Goal: Obtain resource: Download file/media

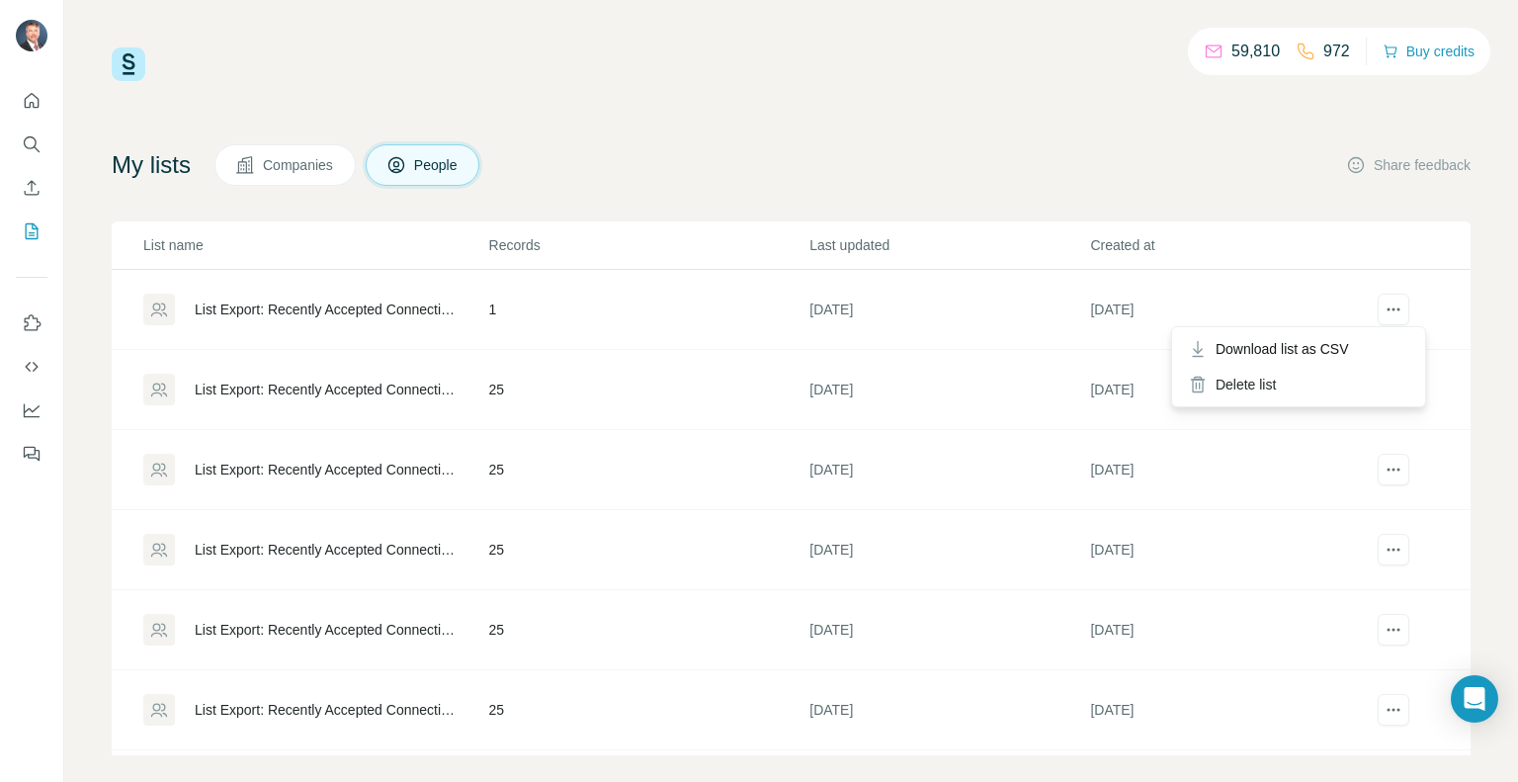
click at [1320, 354] on span "Download list as CSV" at bounding box center [1281, 349] width 133 height 20
click at [315, 390] on div "List Export: Recently Accepted Connections and InMails - [DATE] 17:18" at bounding box center [325, 389] width 261 height 20
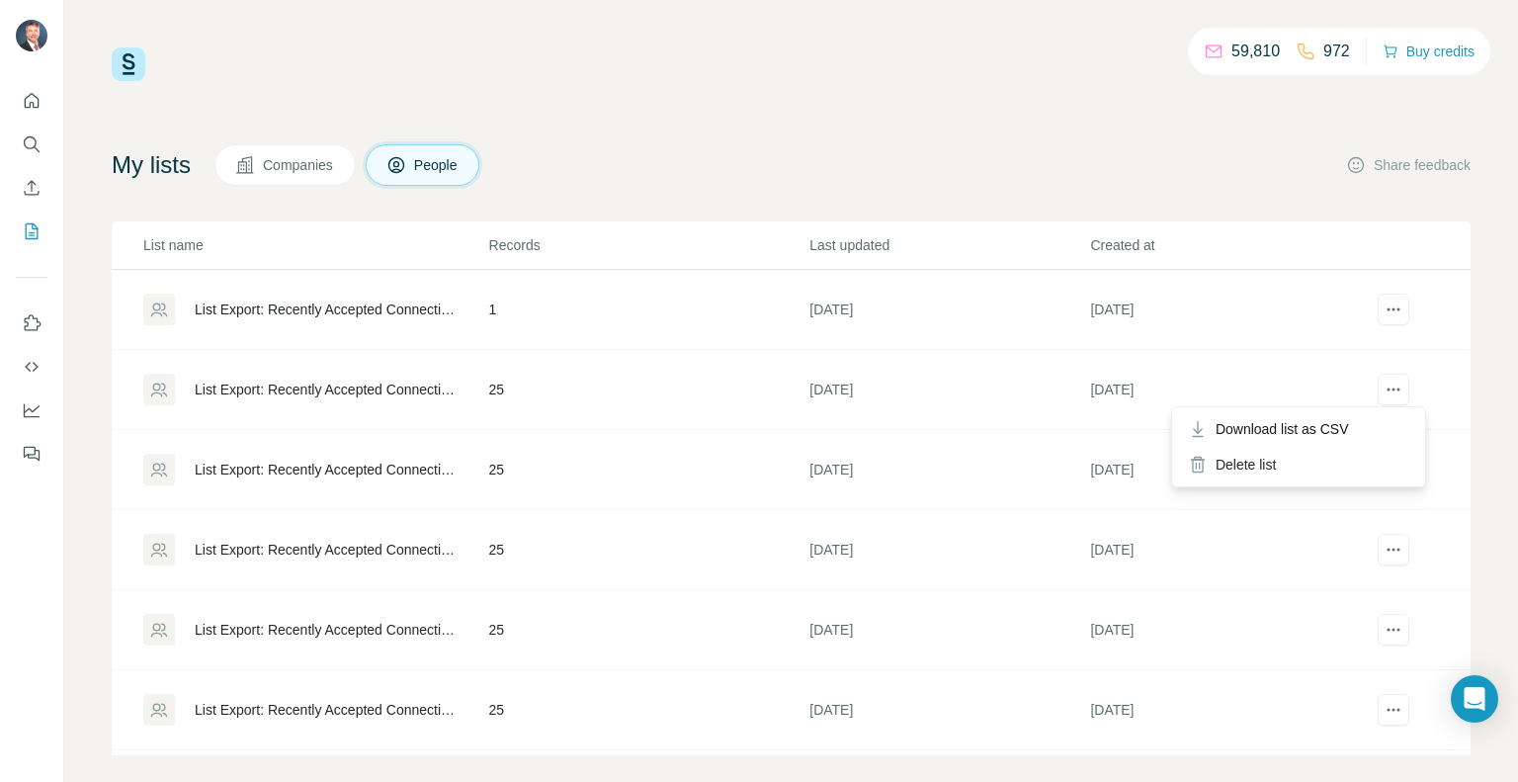
click at [1338, 430] on span "Download list as CSV" at bounding box center [1281, 429] width 133 height 20
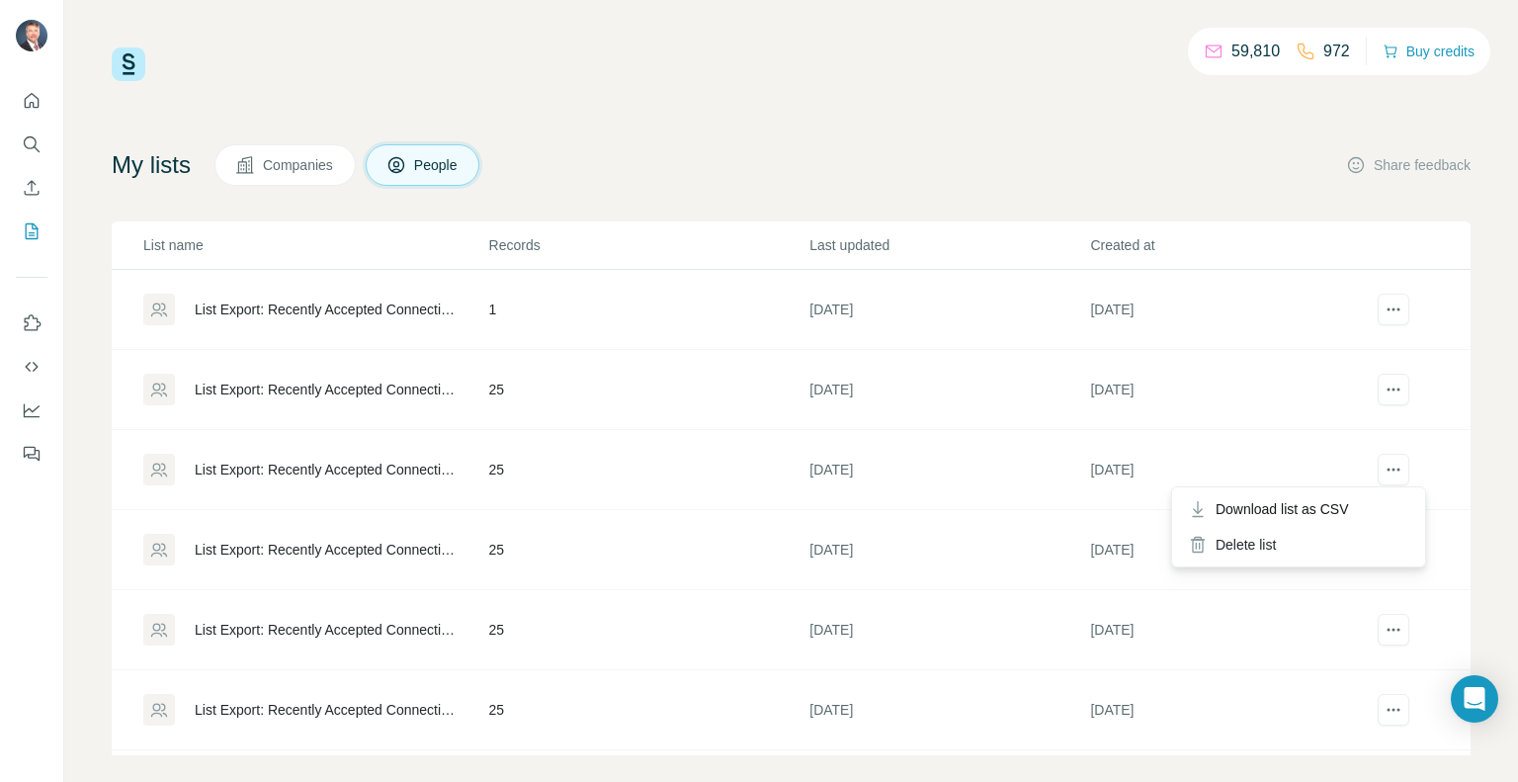
click at [1347, 509] on span "Download list as CSV" at bounding box center [1281, 509] width 133 height 20
click at [1338, 593] on span "Download list as CSV" at bounding box center [1281, 589] width 133 height 20
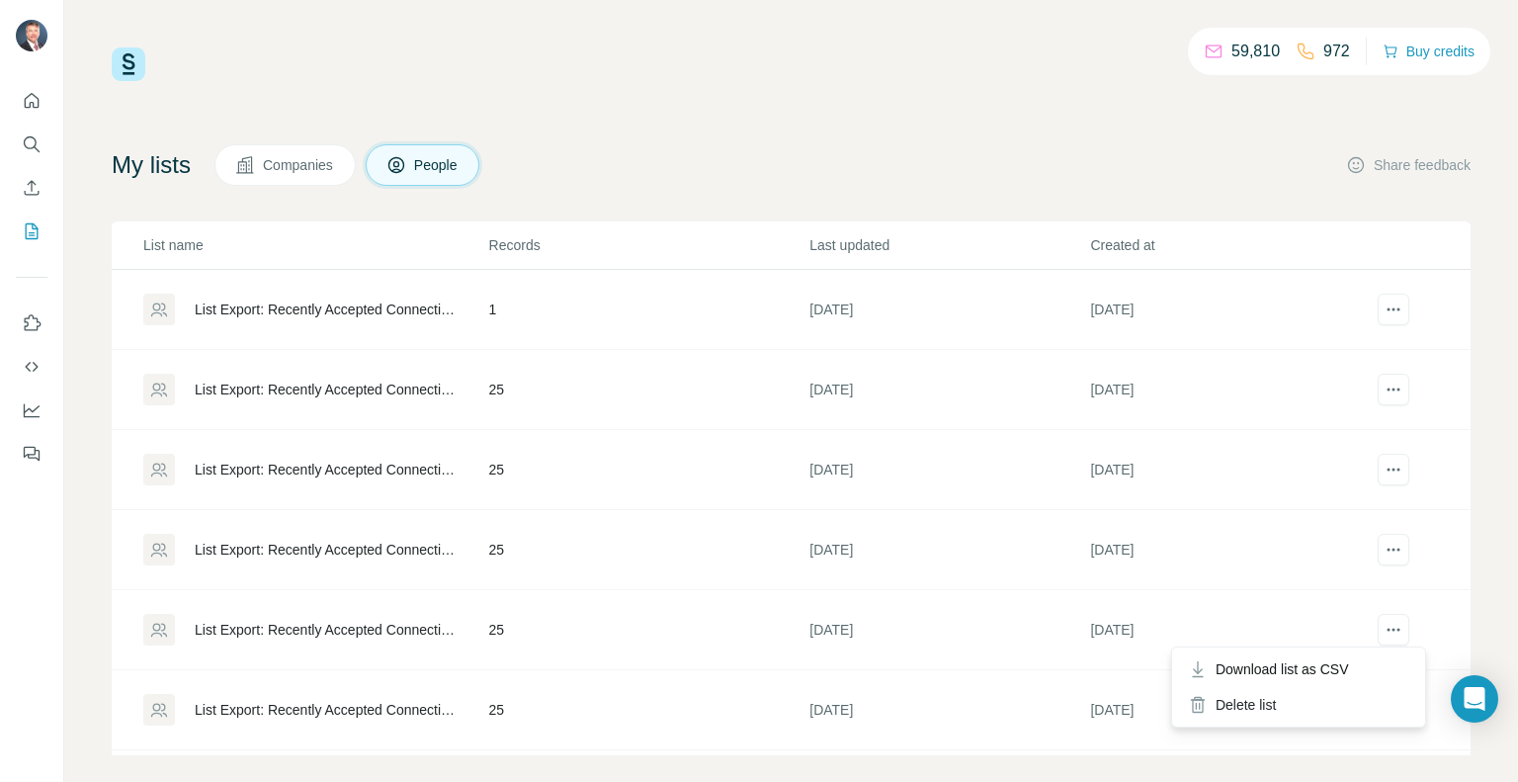
click at [1349, 668] on span "Download list as CSV" at bounding box center [1281, 669] width 133 height 20
click at [1357, 754] on div "Download list as CSV" at bounding box center [1298, 748] width 245 height 36
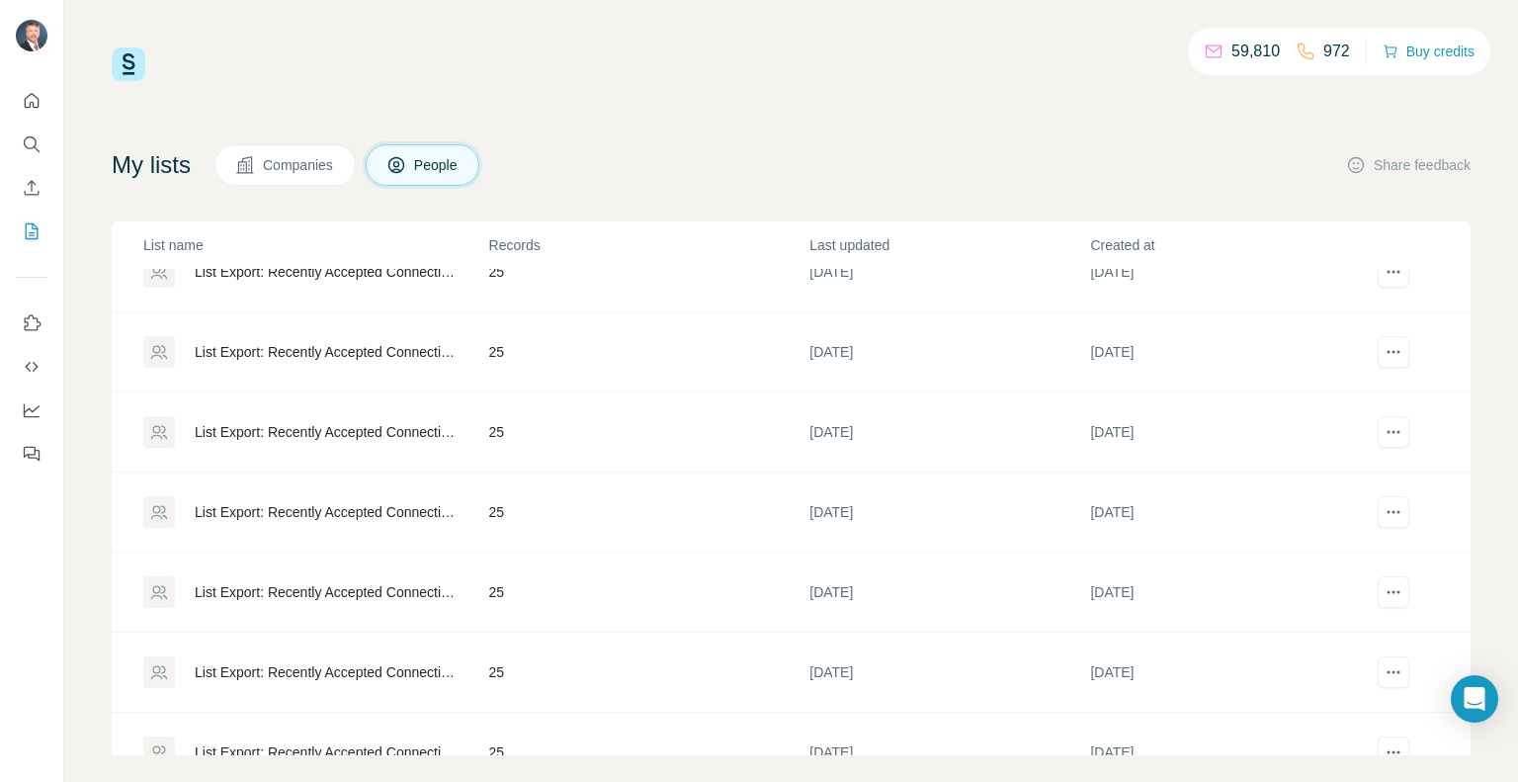
scroll to position [296, 0]
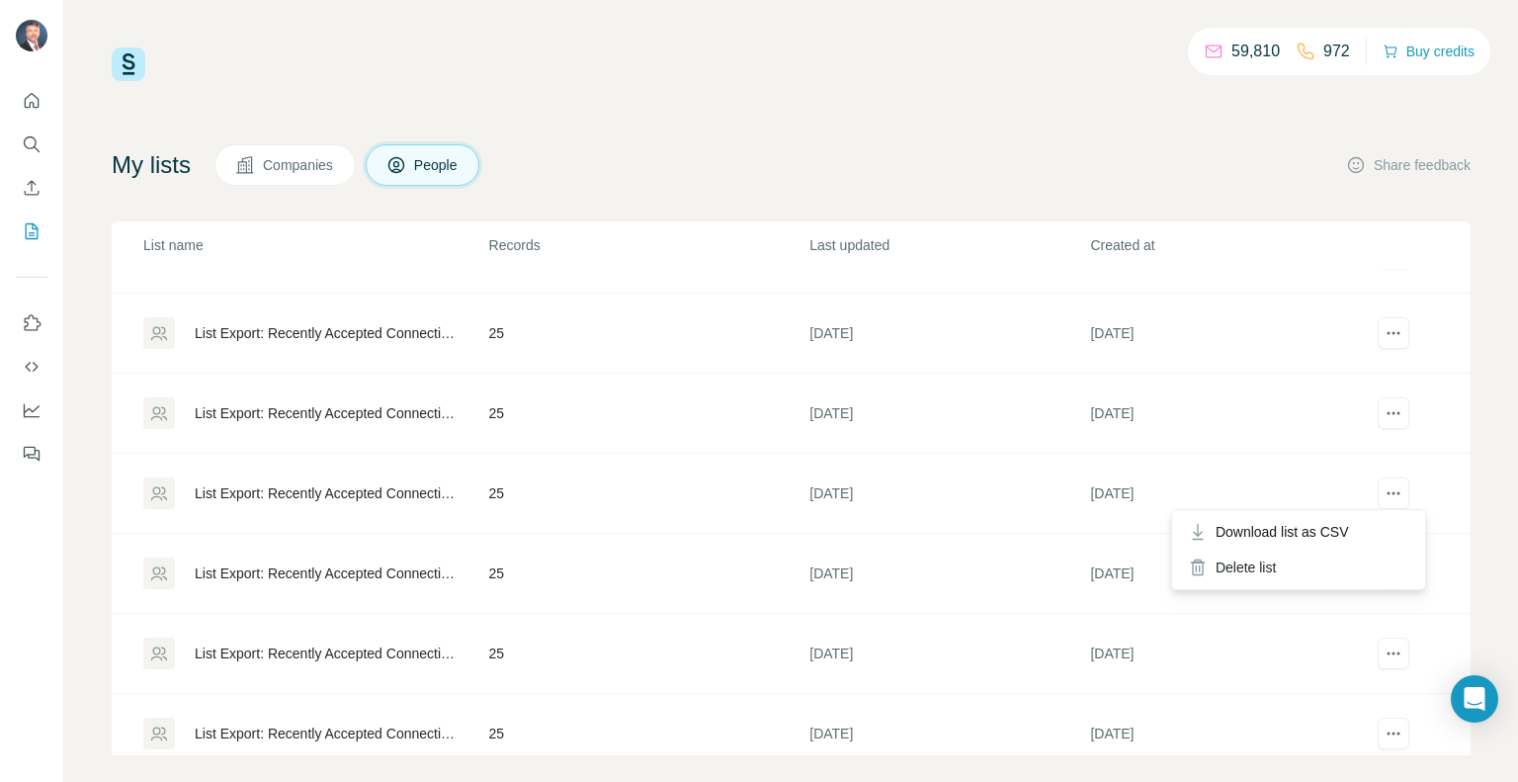
click at [1324, 540] on span "Download list as CSV" at bounding box center [1281, 532] width 133 height 20
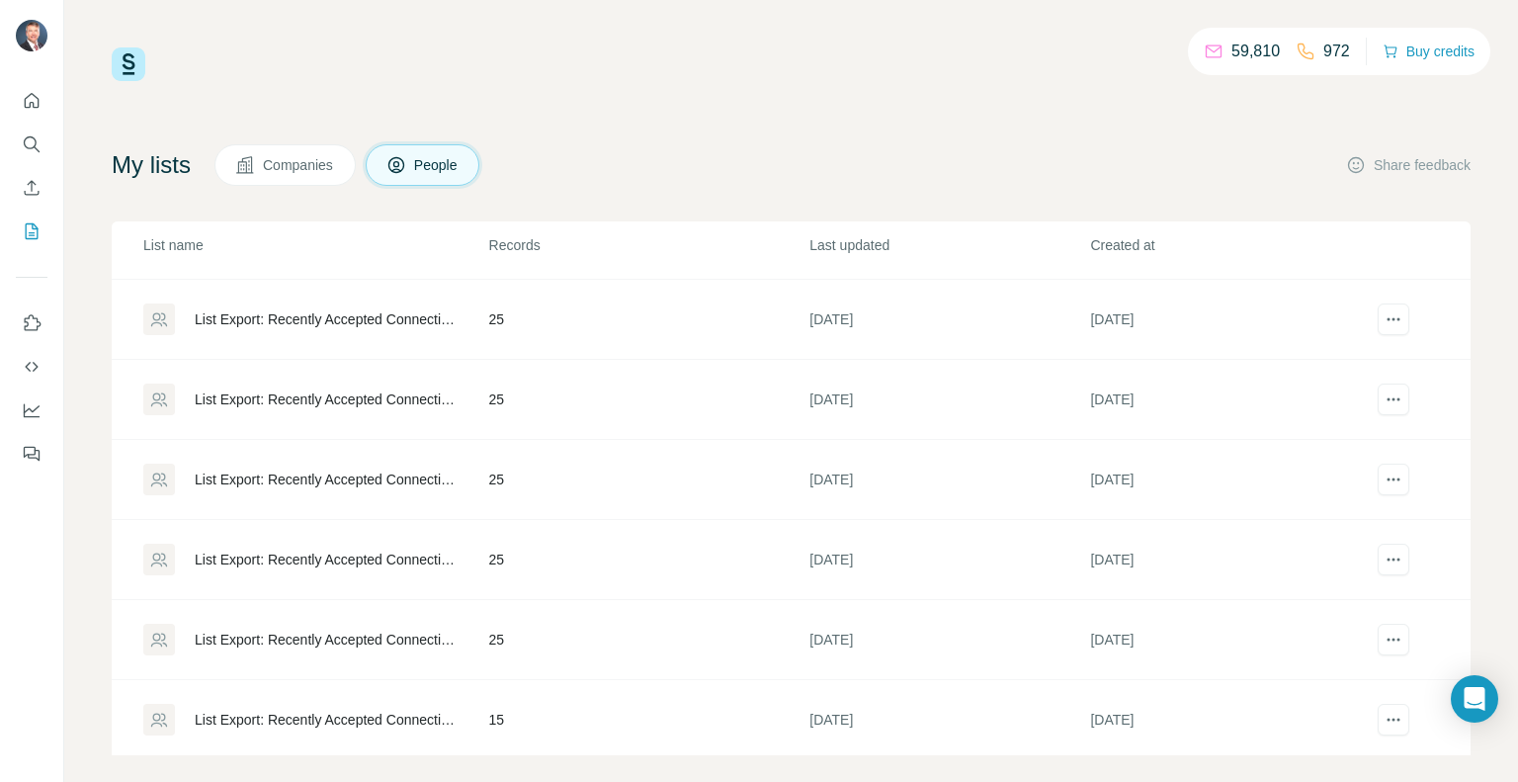
scroll to position [392, 0]
click at [1339, 592] on span "Download list as CSV" at bounding box center [1281, 595] width 133 height 20
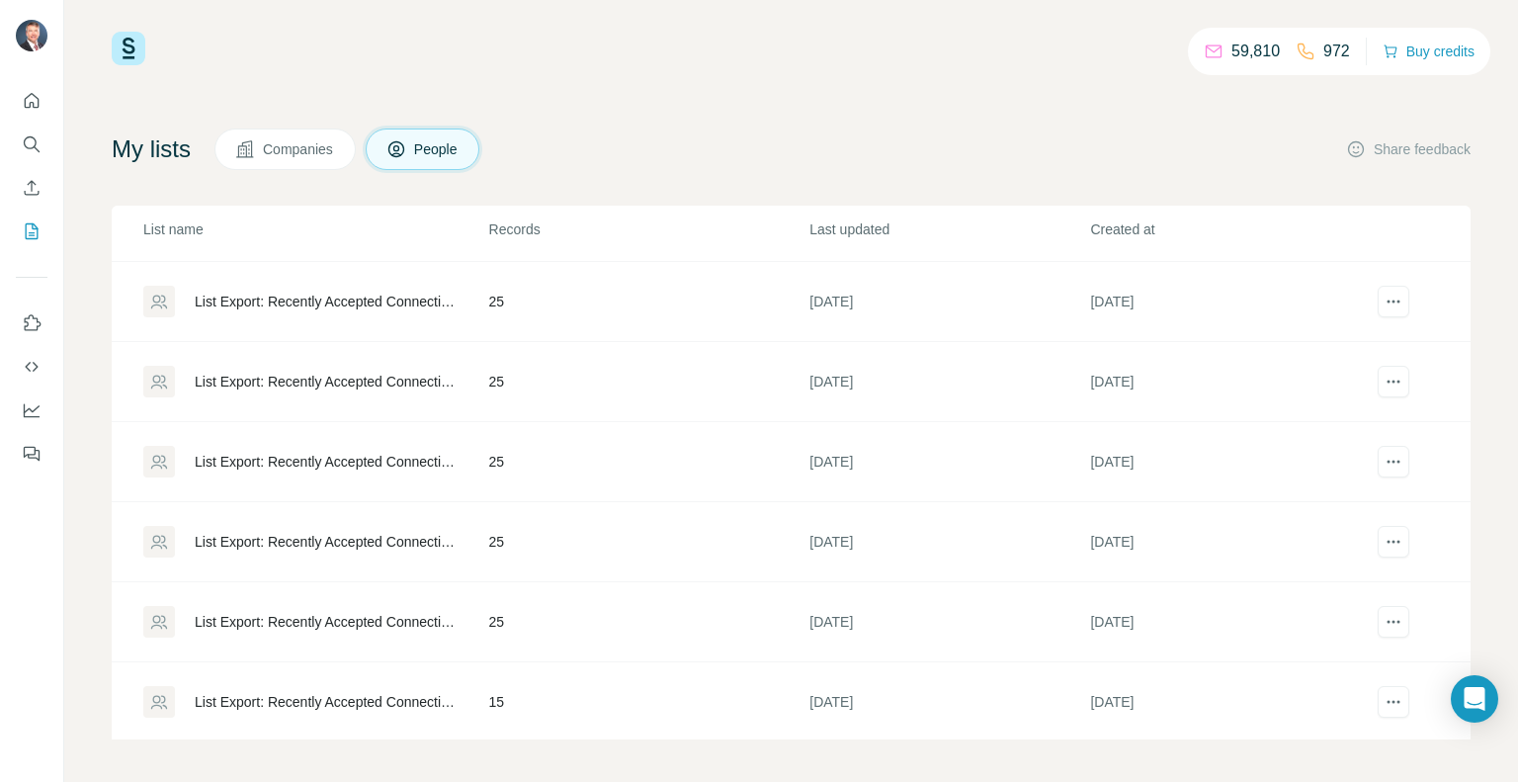
scroll to position [20, 0]
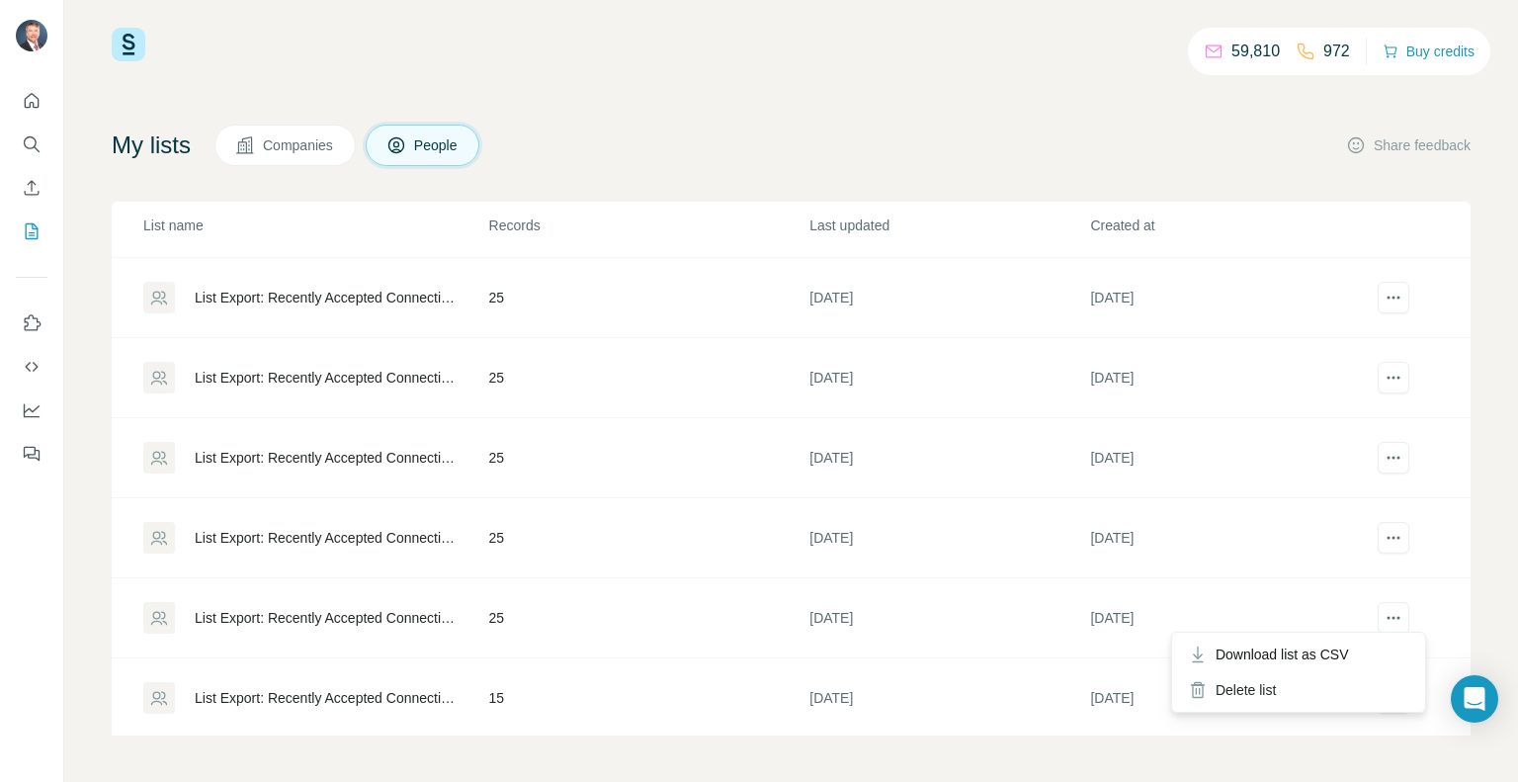
click at [1335, 662] on span "Download list as CSV" at bounding box center [1281, 654] width 133 height 20
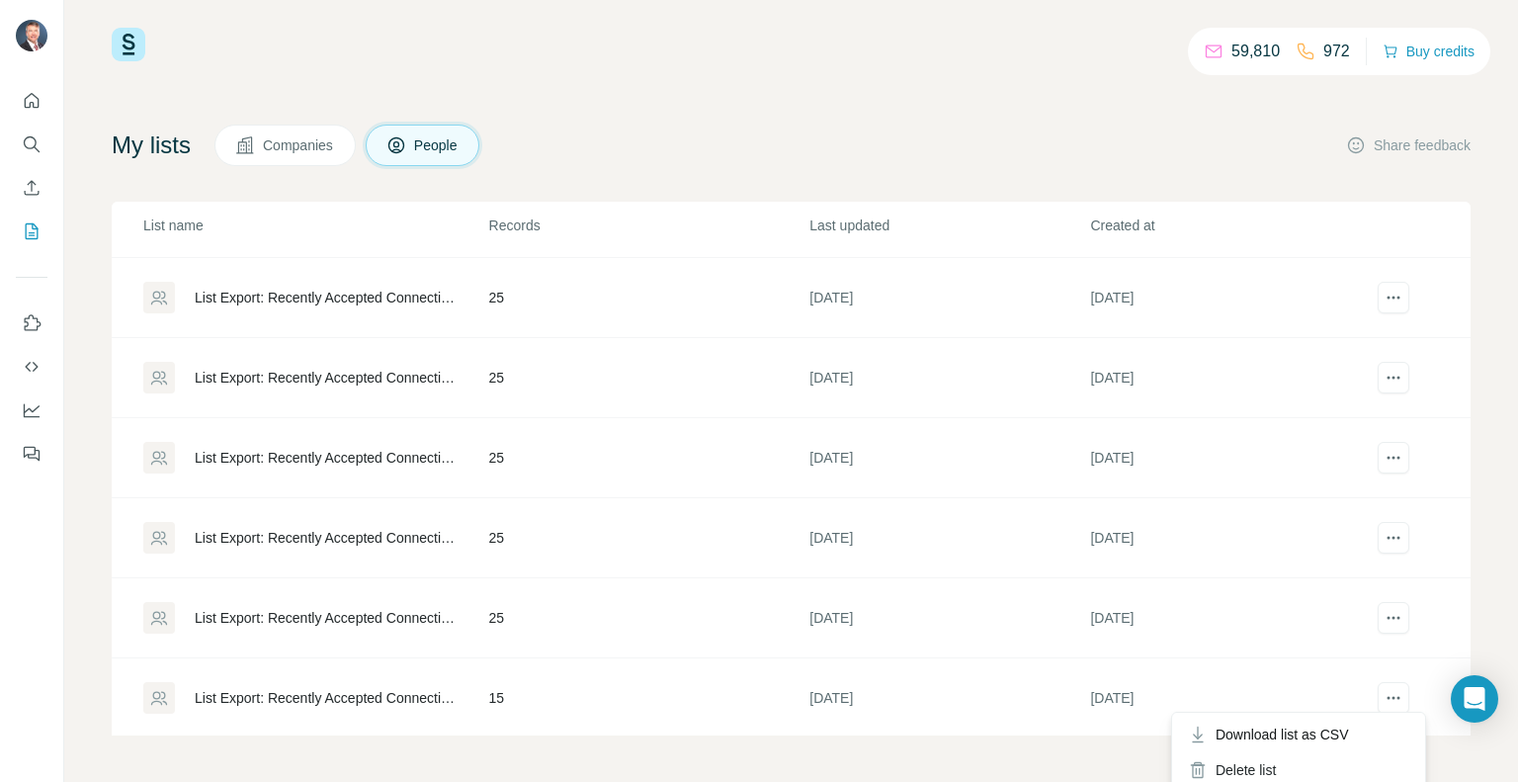
click at [1359, 726] on div "Download list as CSV" at bounding box center [1298, 734] width 245 height 36
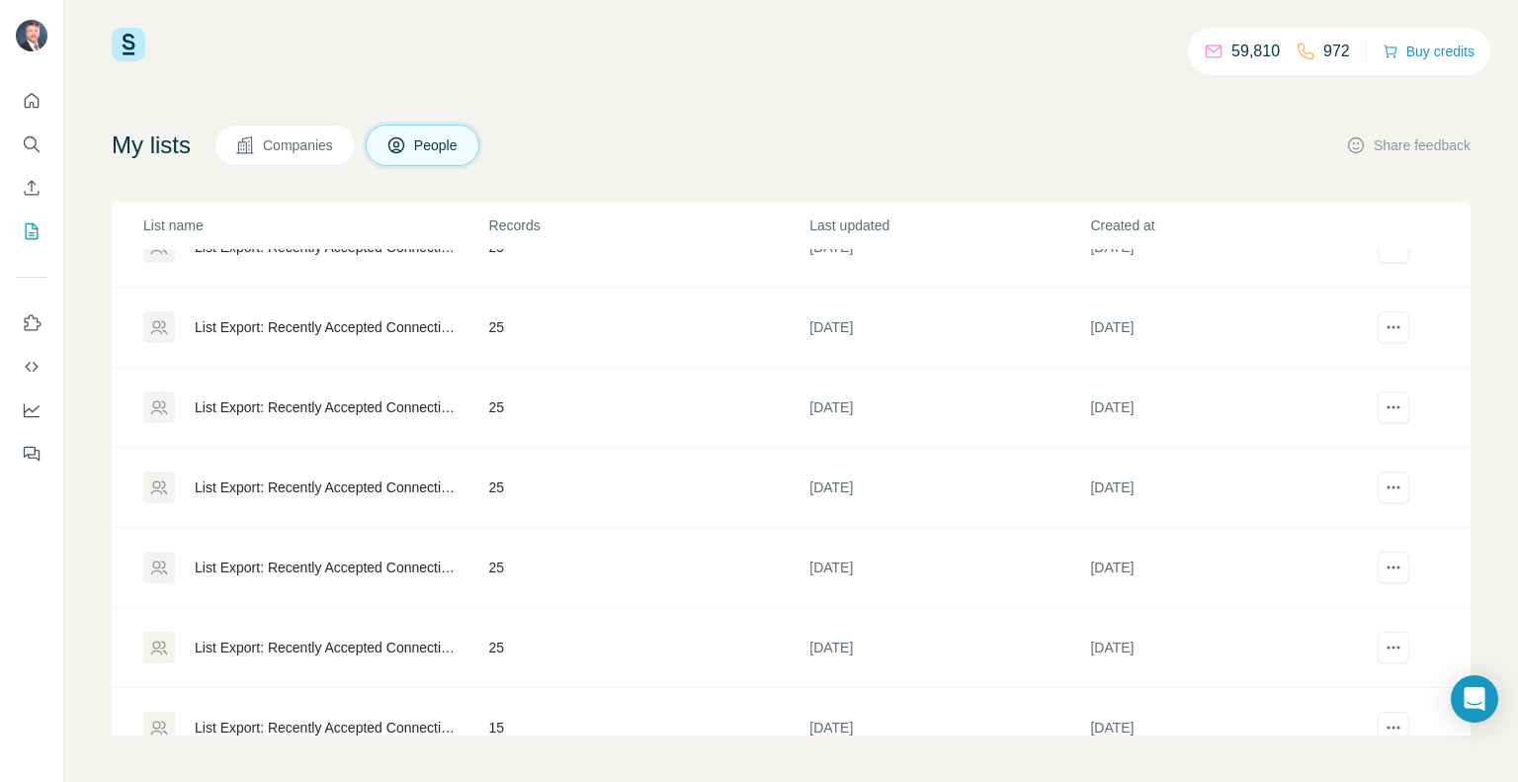
scroll to position [392, 0]
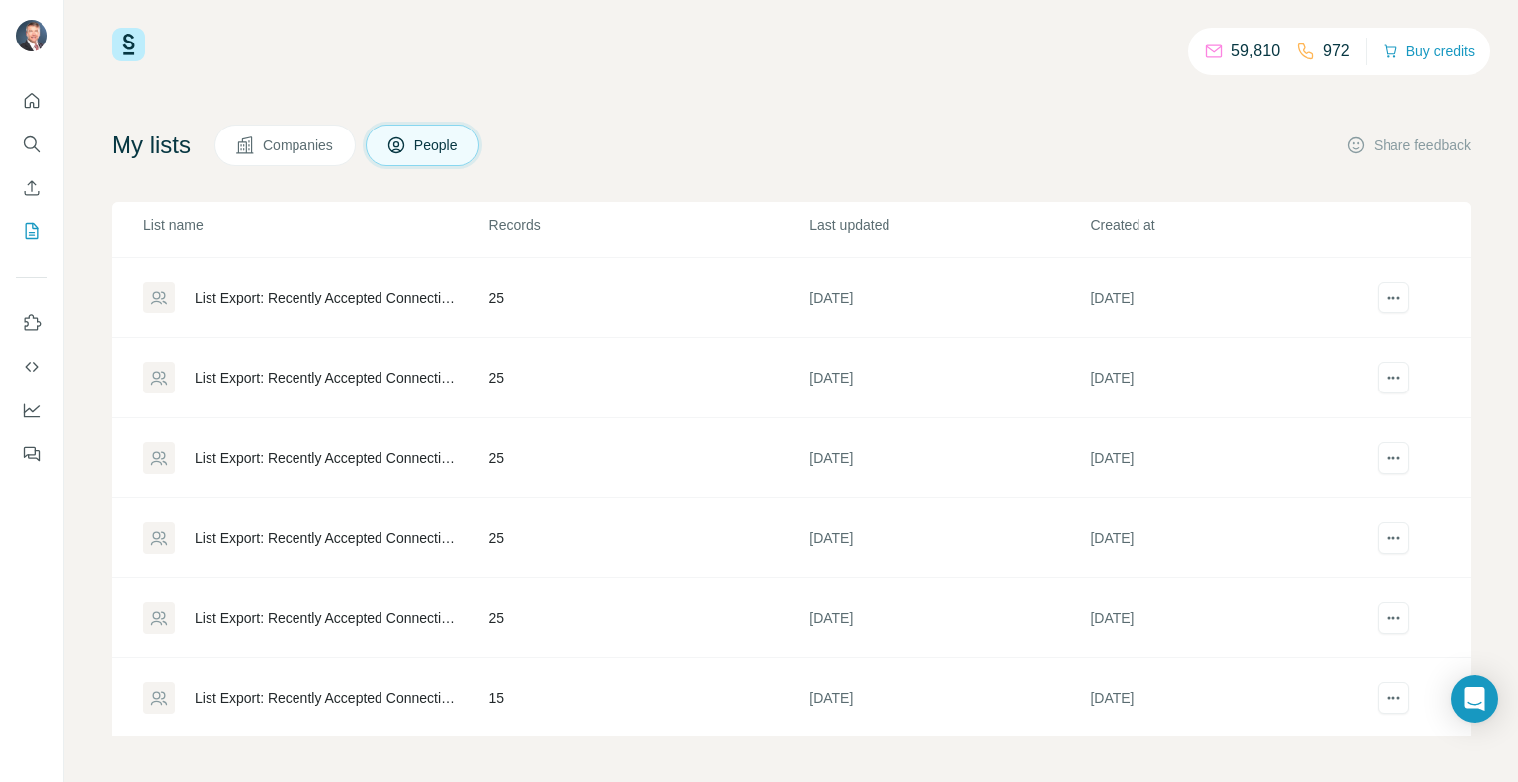
click at [247, 613] on div "List Export: Recently Accepted Connections and InMails - [DATE] 16:13" at bounding box center [325, 618] width 261 height 20
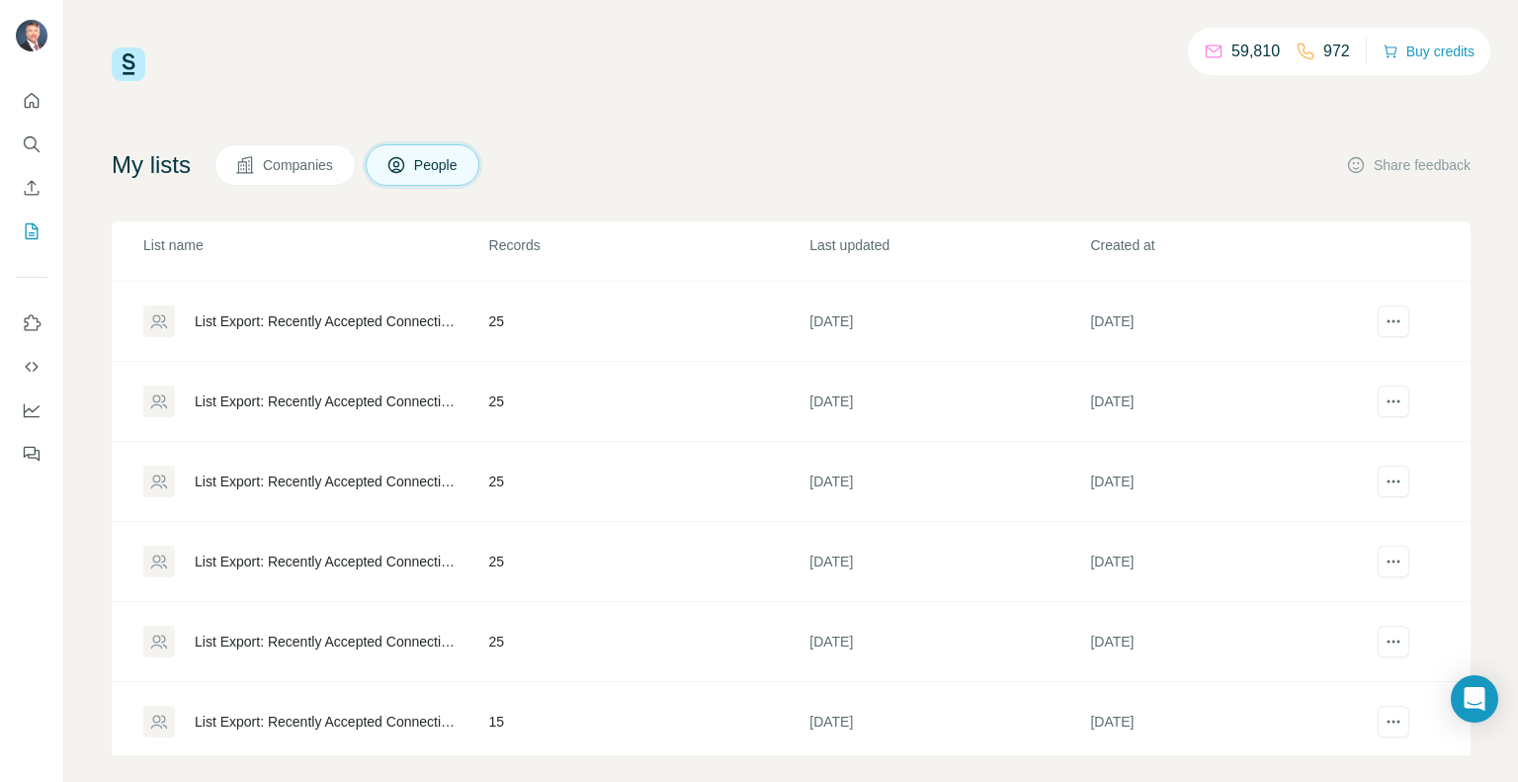
scroll to position [392, 0]
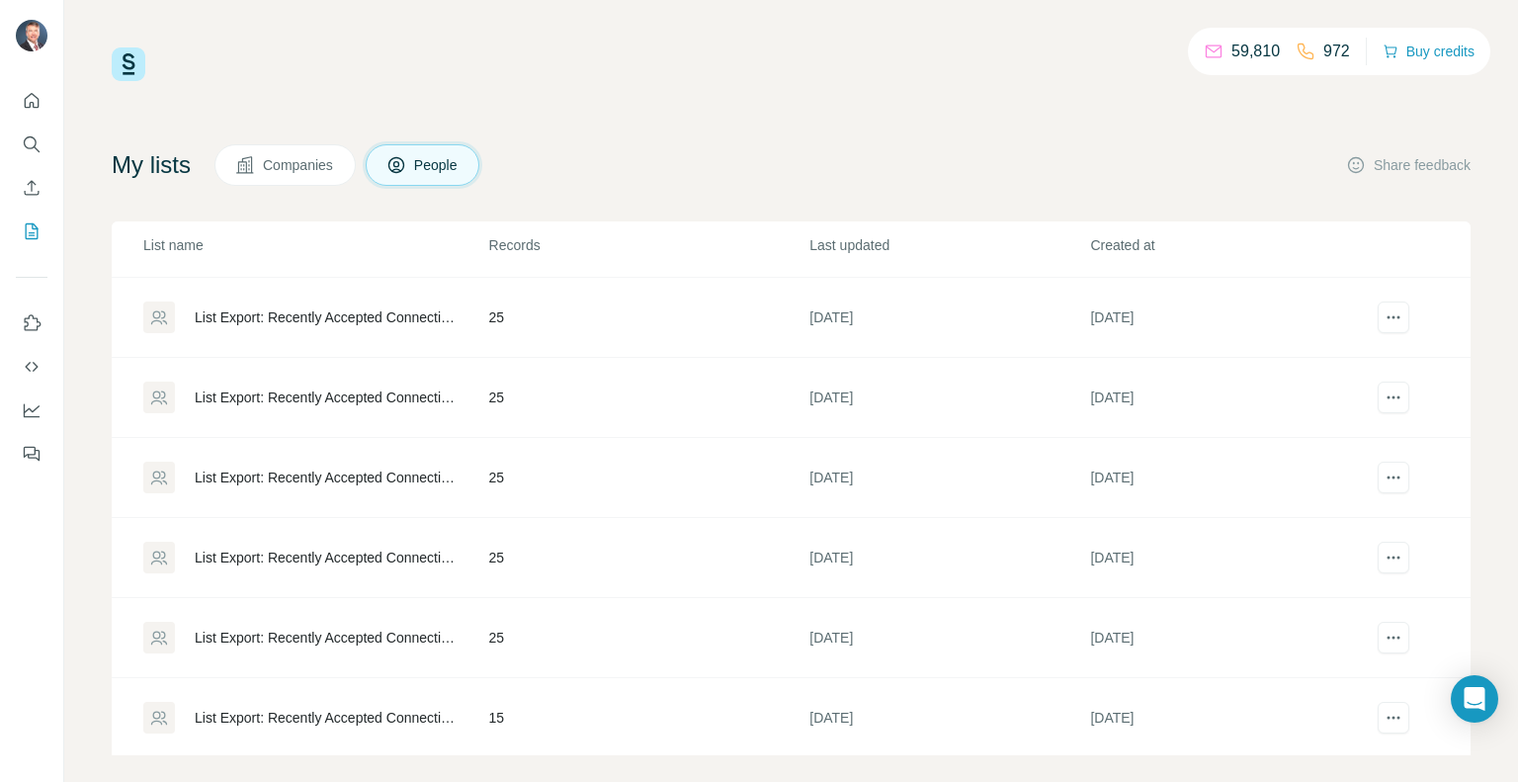
click at [392, 556] on div "List Export: Recently Accepted Connections and InMails - [DATE] 15:38" at bounding box center [325, 557] width 261 height 20
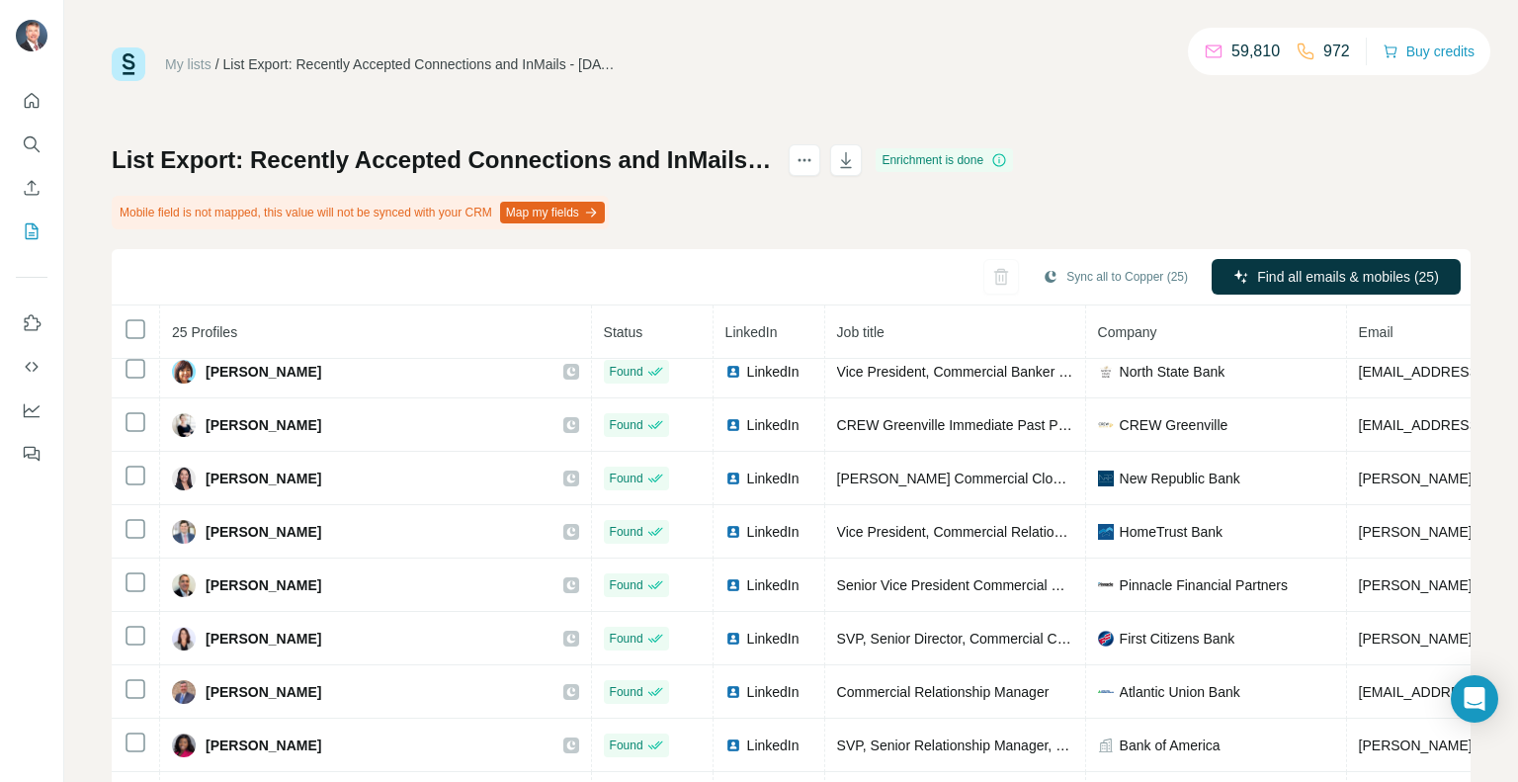
scroll to position [92, 0]
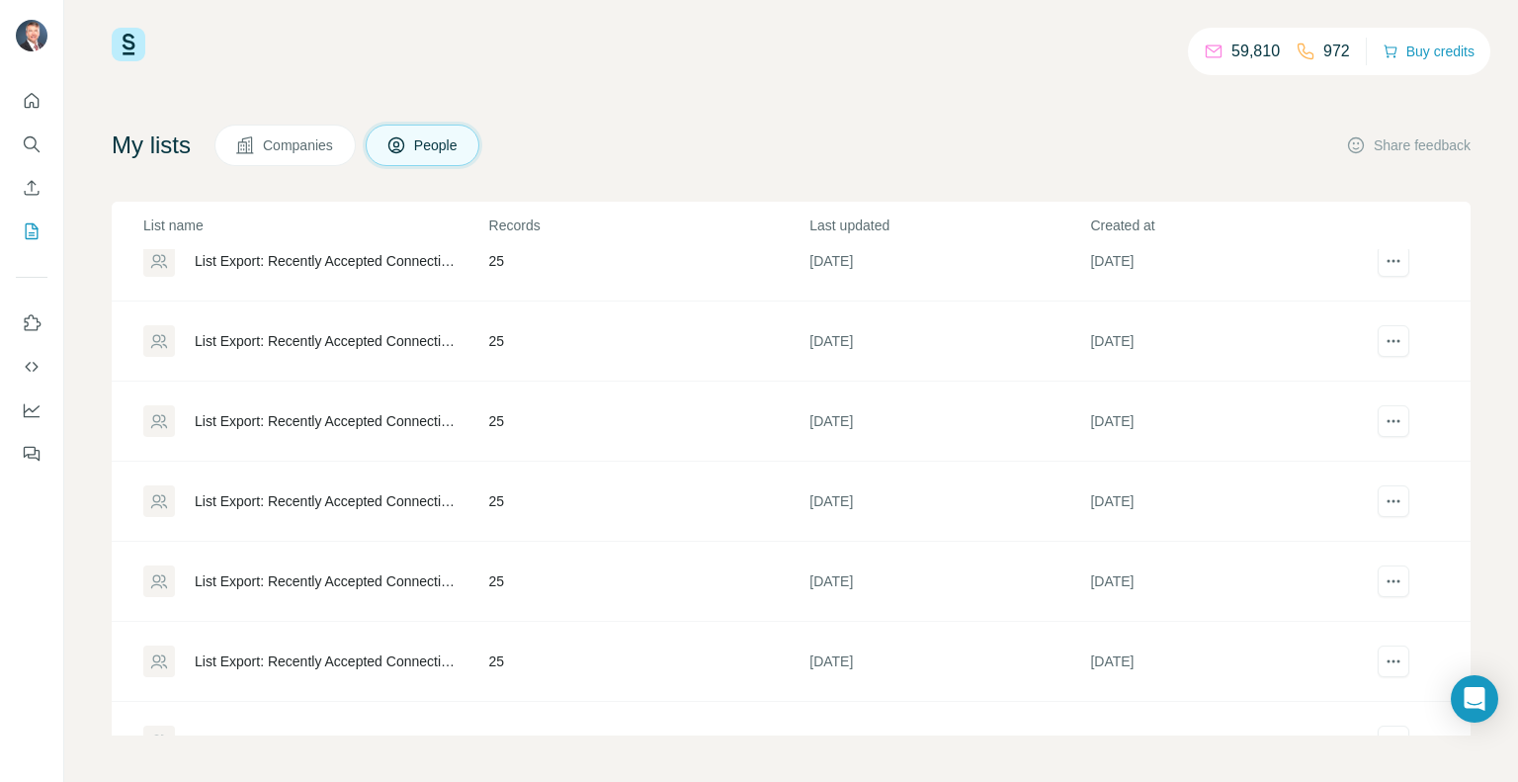
scroll to position [392, 0]
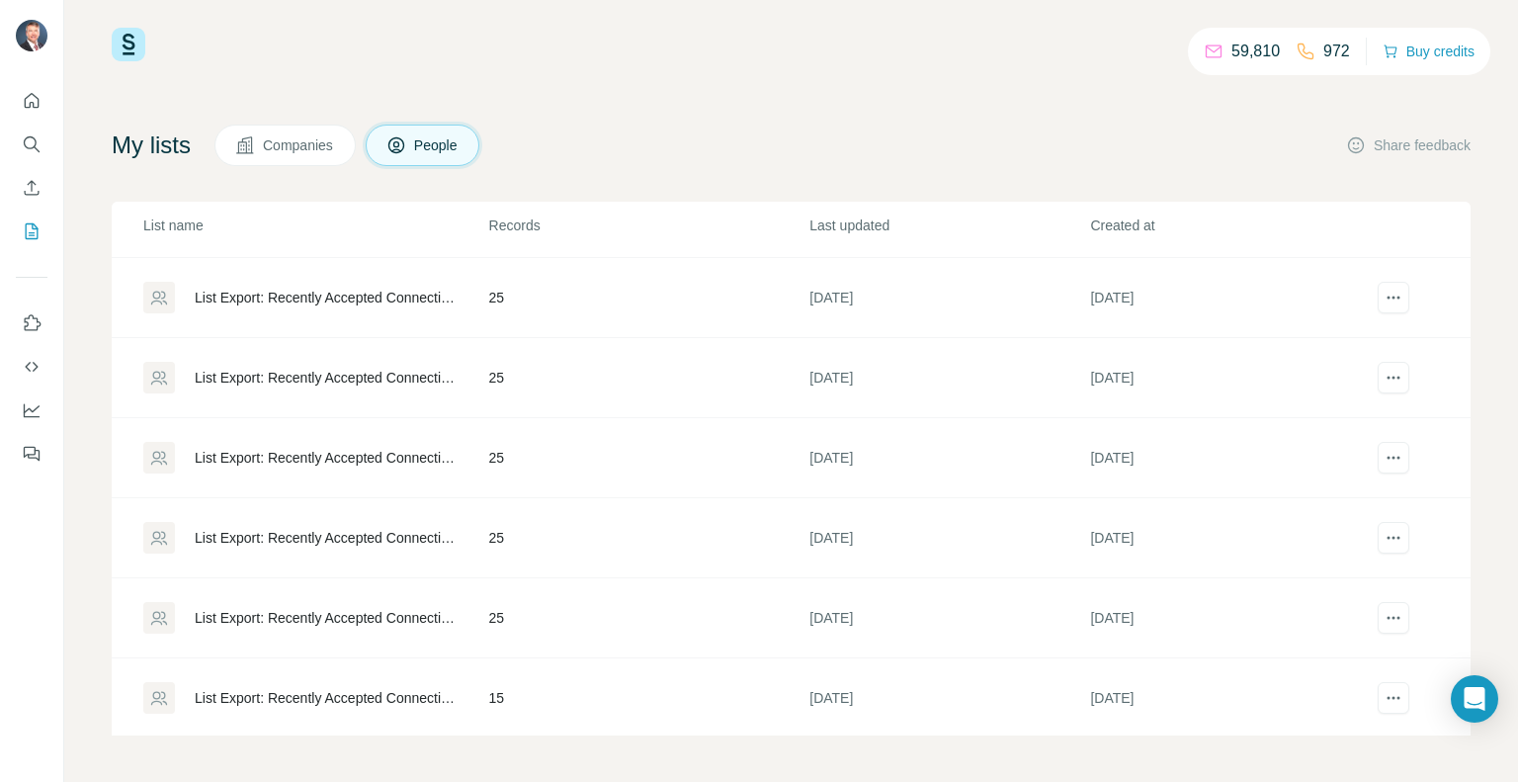
click at [396, 451] on div "List Export: Recently Accepted Connections and InMails - [DATE] 15:39" at bounding box center [325, 458] width 261 height 20
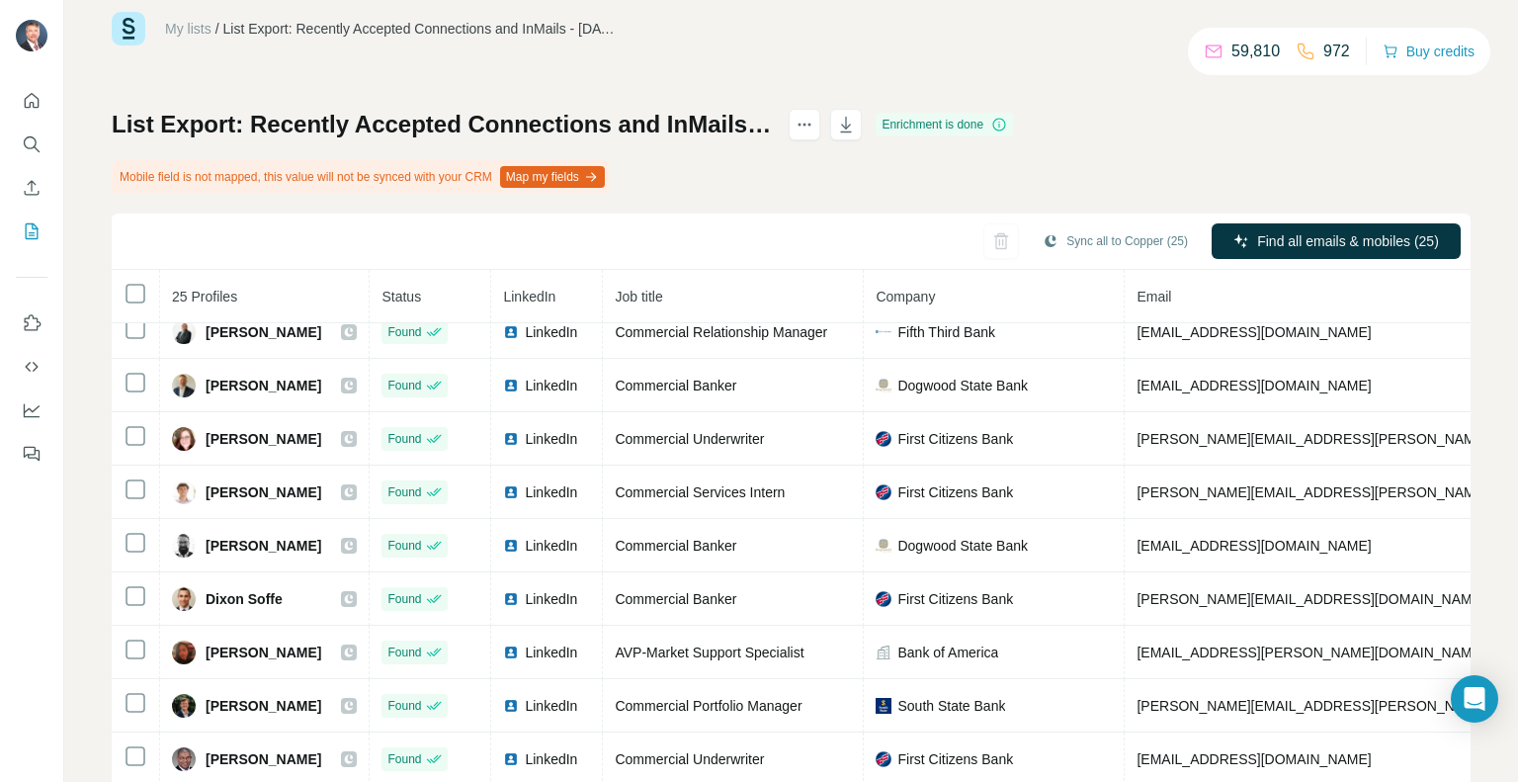
scroll to position [70, 0]
click at [852, 122] on icon "button" at bounding box center [846, 125] width 11 height 16
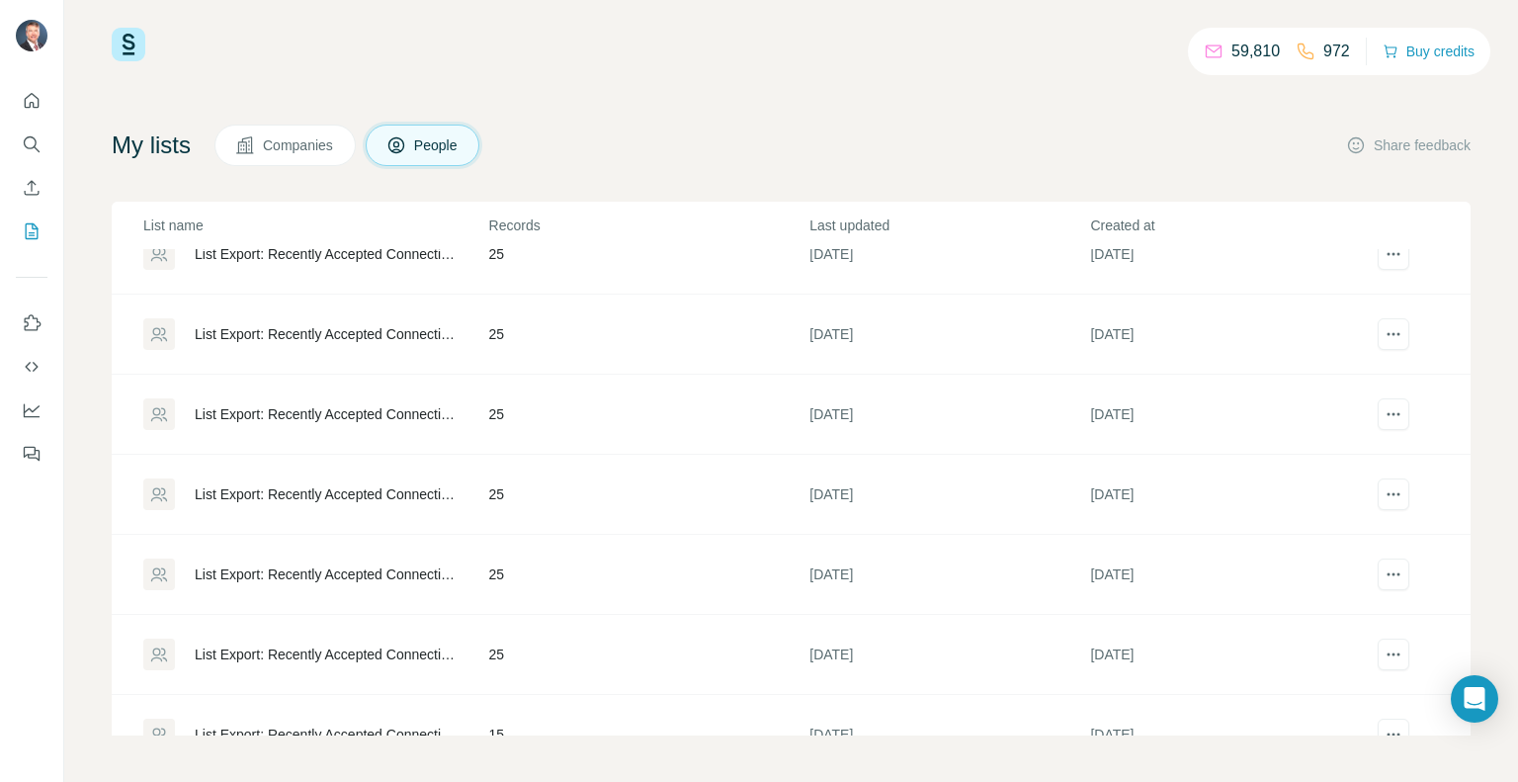
scroll to position [392, 0]
